Goal: Communication & Community: Connect with others

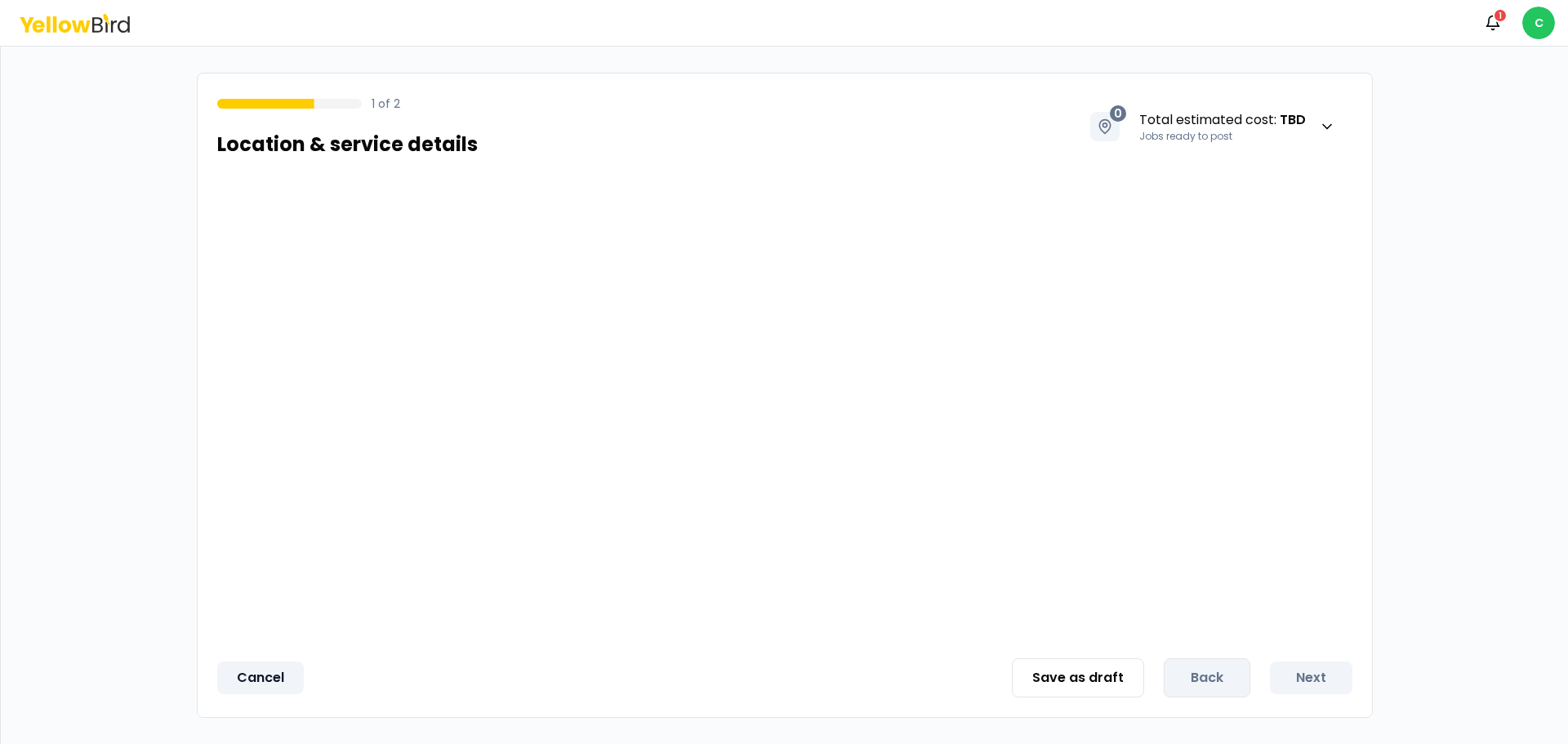
click at [238, 680] on button "Cancel" at bounding box center [260, 678] width 87 height 33
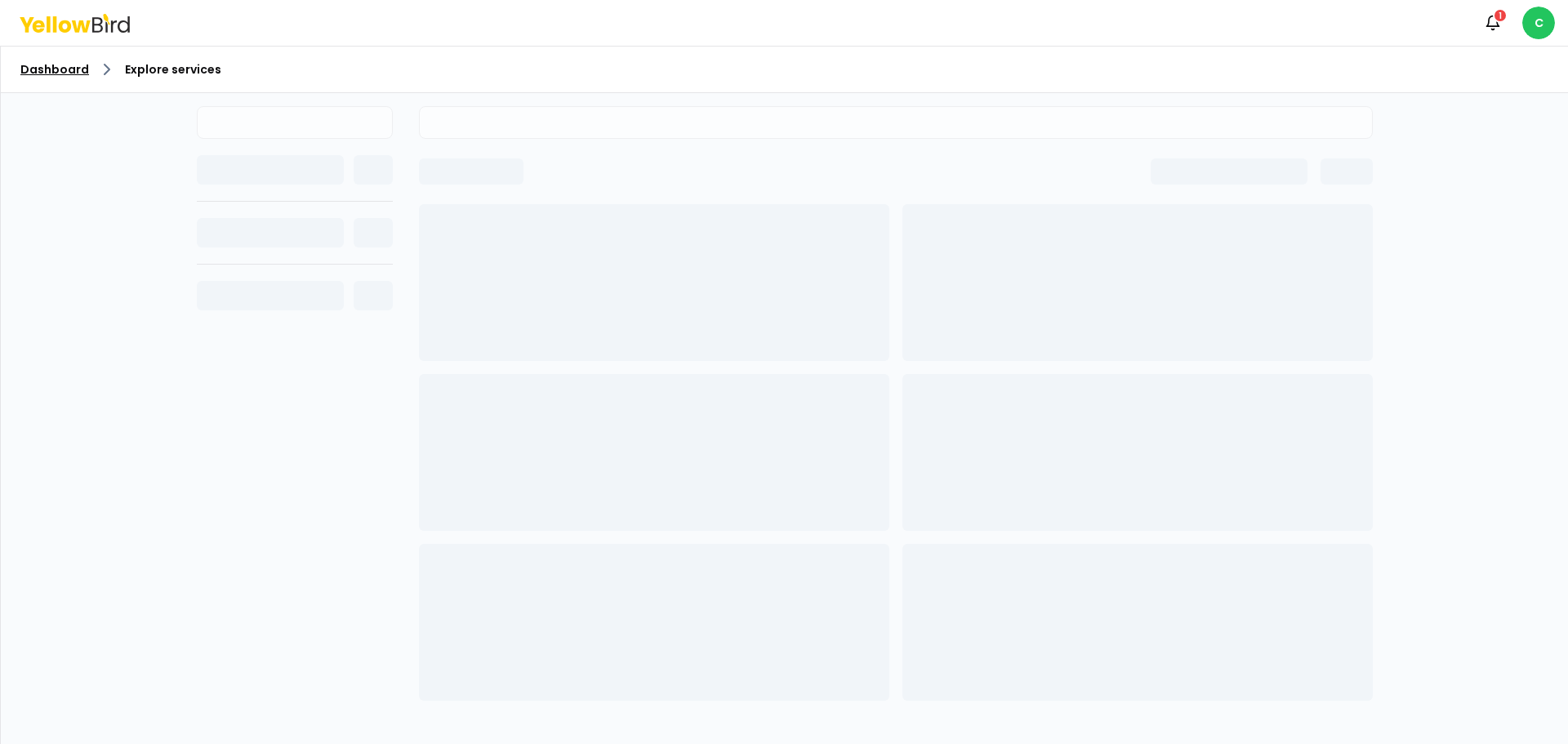
click at [53, 67] on link "Dashboard" at bounding box center [54, 69] width 69 height 16
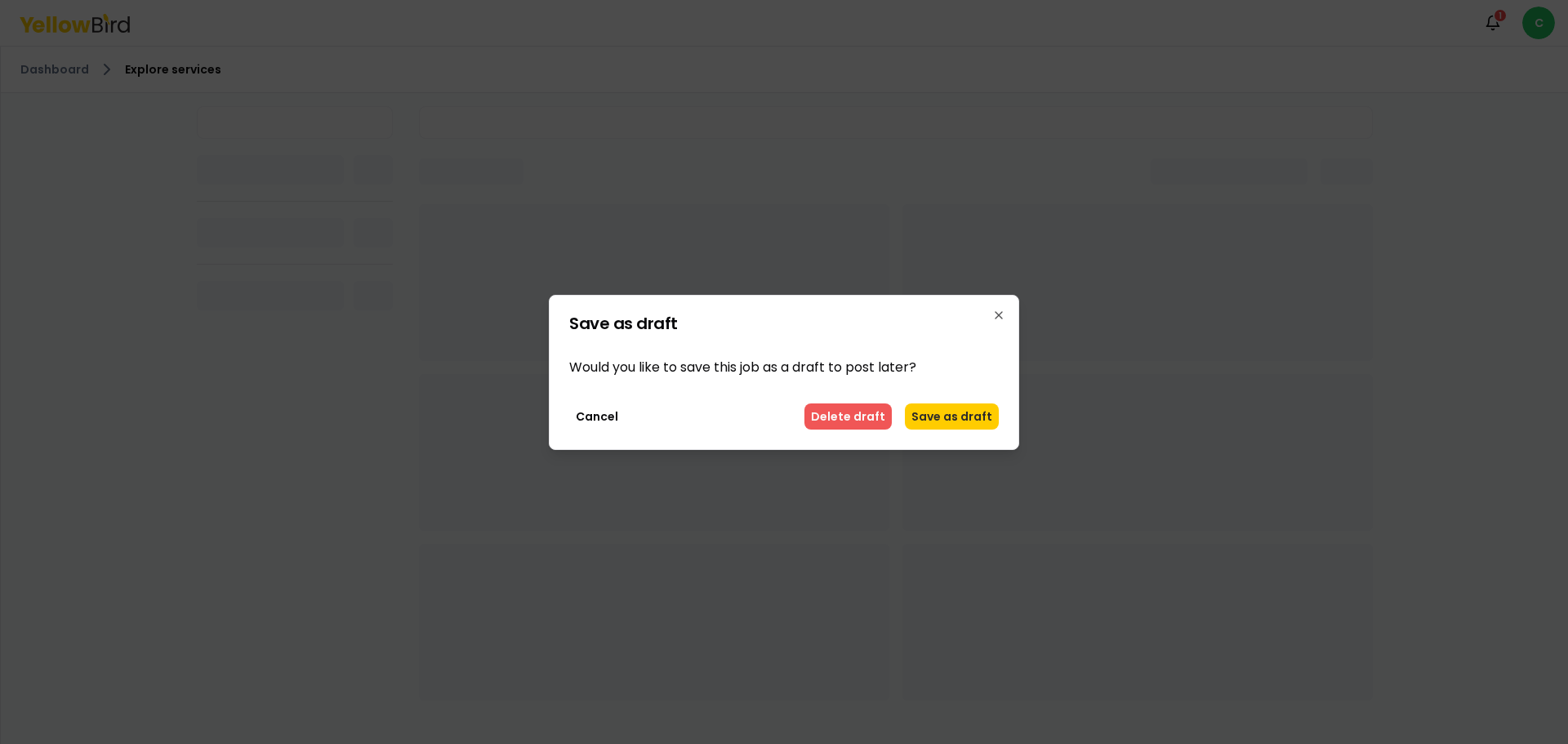
click at [865, 416] on button "Delete draft" at bounding box center [848, 417] width 87 height 26
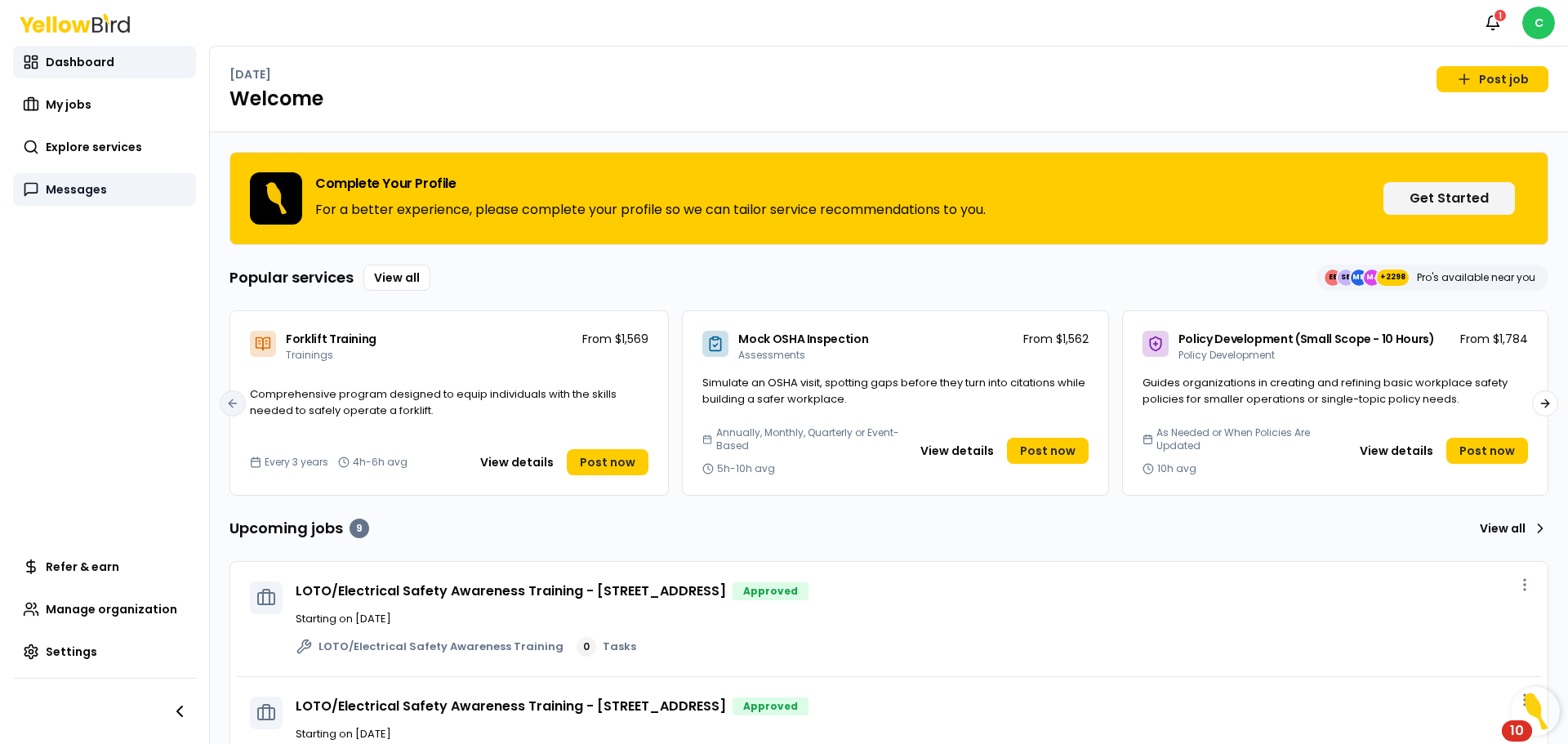
click at [93, 185] on span "Messages" at bounding box center [76, 189] width 61 height 16
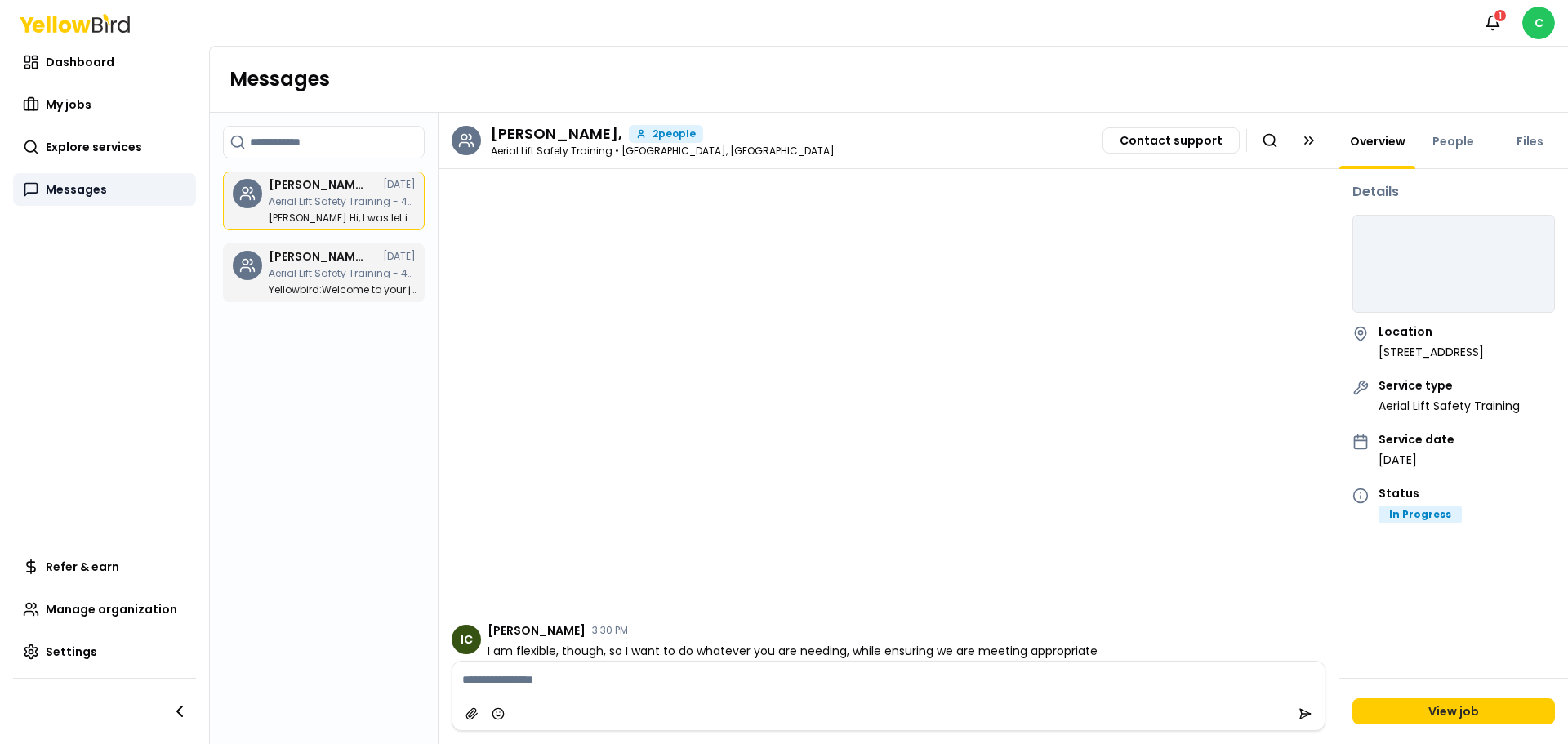
scroll to position [1222, 0]
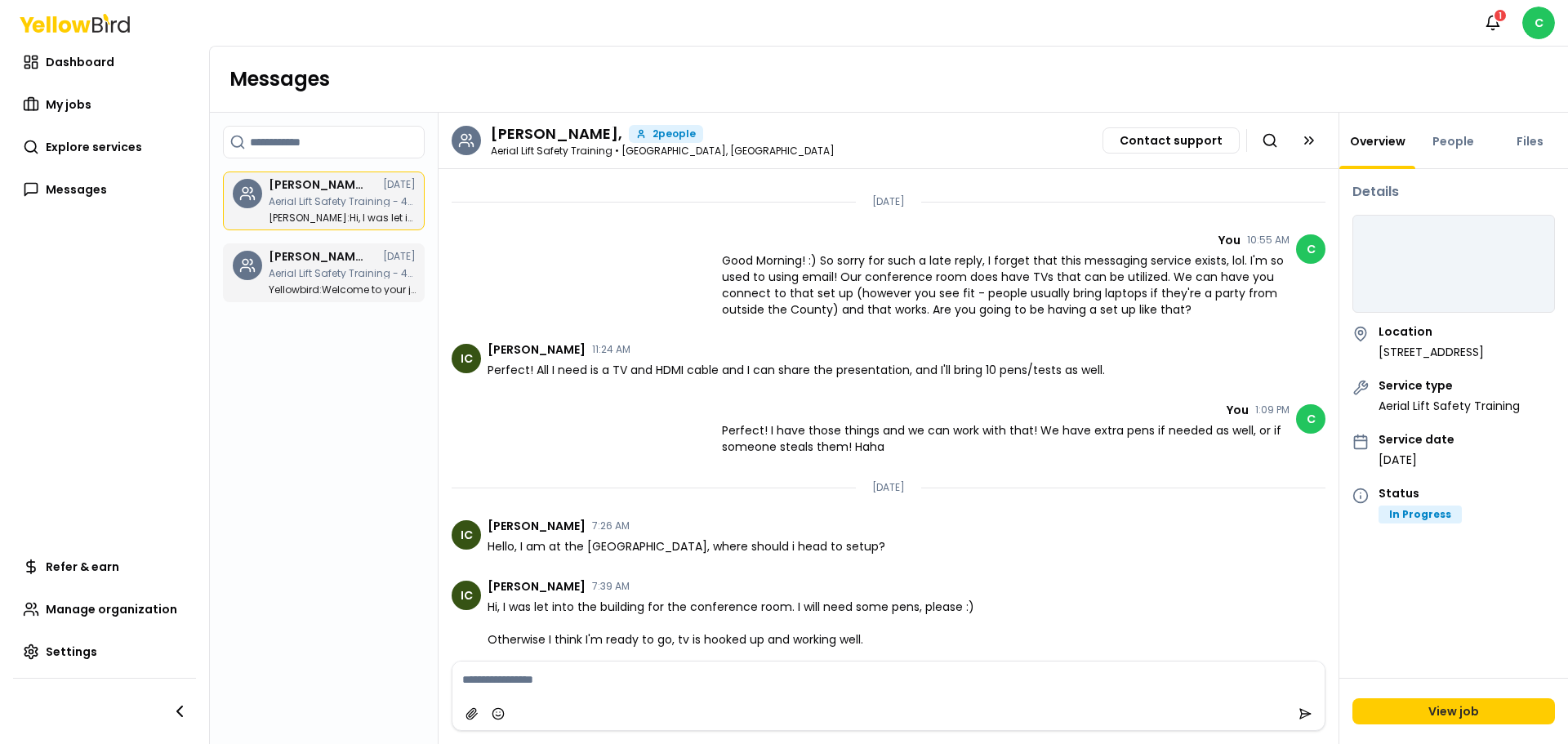
click at [559, 138] on h3 "[PERSON_NAME]," at bounding box center [557, 133] width 132 height 14
click at [559, 131] on h3 "[PERSON_NAME]," at bounding box center [557, 133] width 132 height 14
click at [568, 159] on div "[PERSON_NAME], 2 people Aerial Lift Safety Training • [GEOGRAPHIC_DATA], [GEOGR…" at bounding box center [888, 141] width 900 height 56
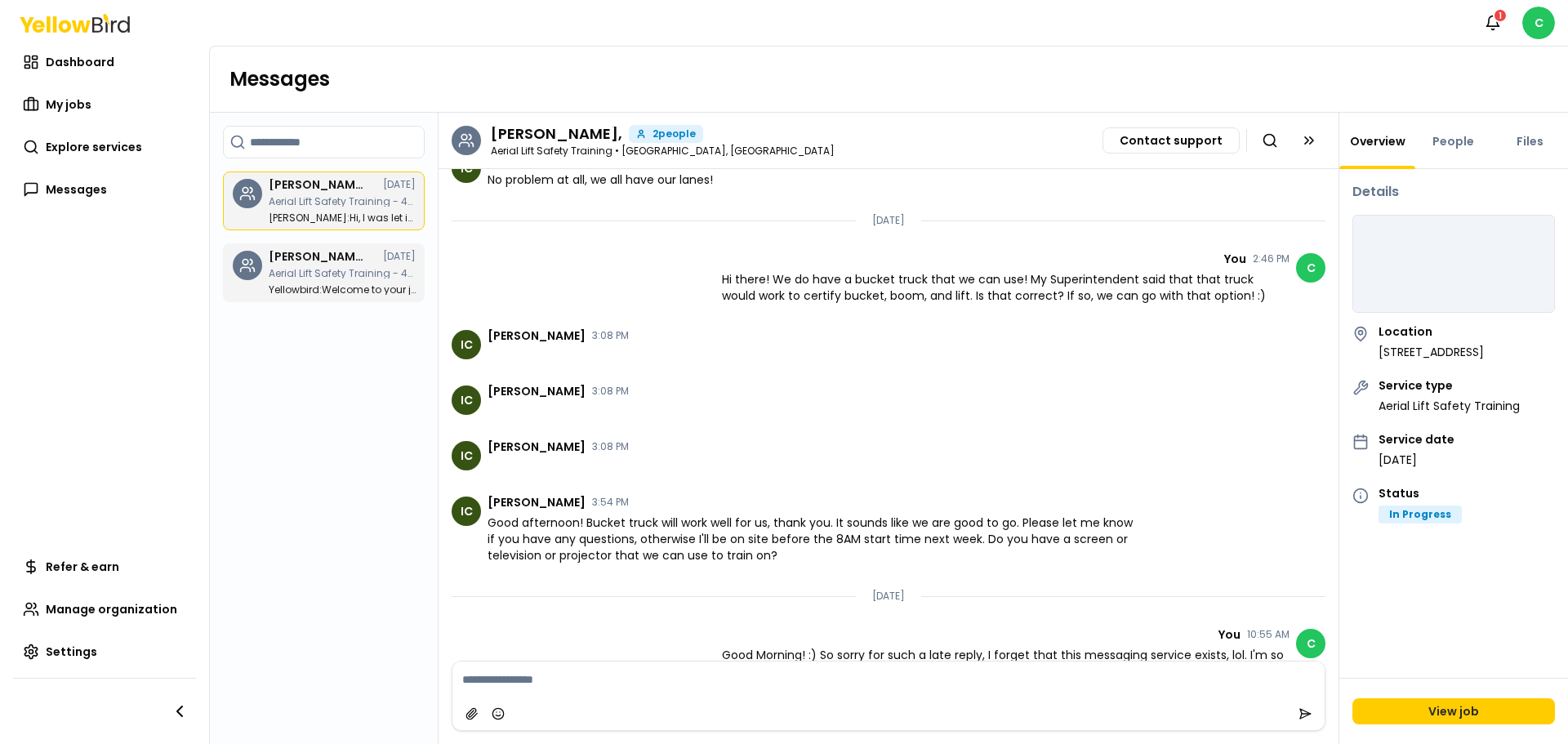
scroll to position [814, 0]
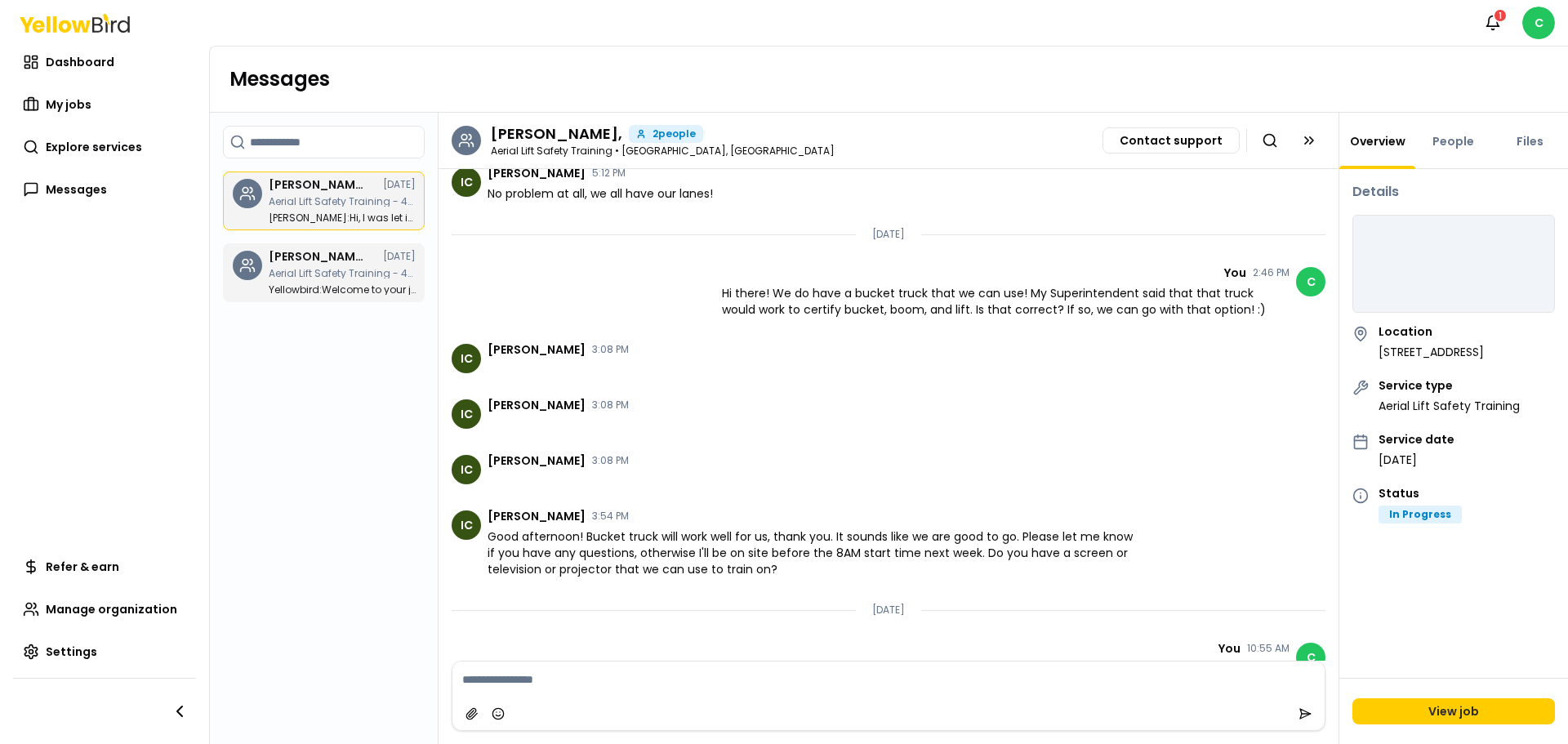
drag, startPoint x: 389, startPoint y: 186, endPoint x: 529, endPoint y: 143, distance: 146.5
click at [529, 143] on div "[PERSON_NAME], 2 people Aerial Lift Safety Training • [GEOGRAPHIC_DATA], [GEOGR…" at bounding box center [663, 140] width 344 height 31
click at [468, 142] on icon at bounding box center [466, 140] width 16 height 16
